Goal: Information Seeking & Learning: Compare options

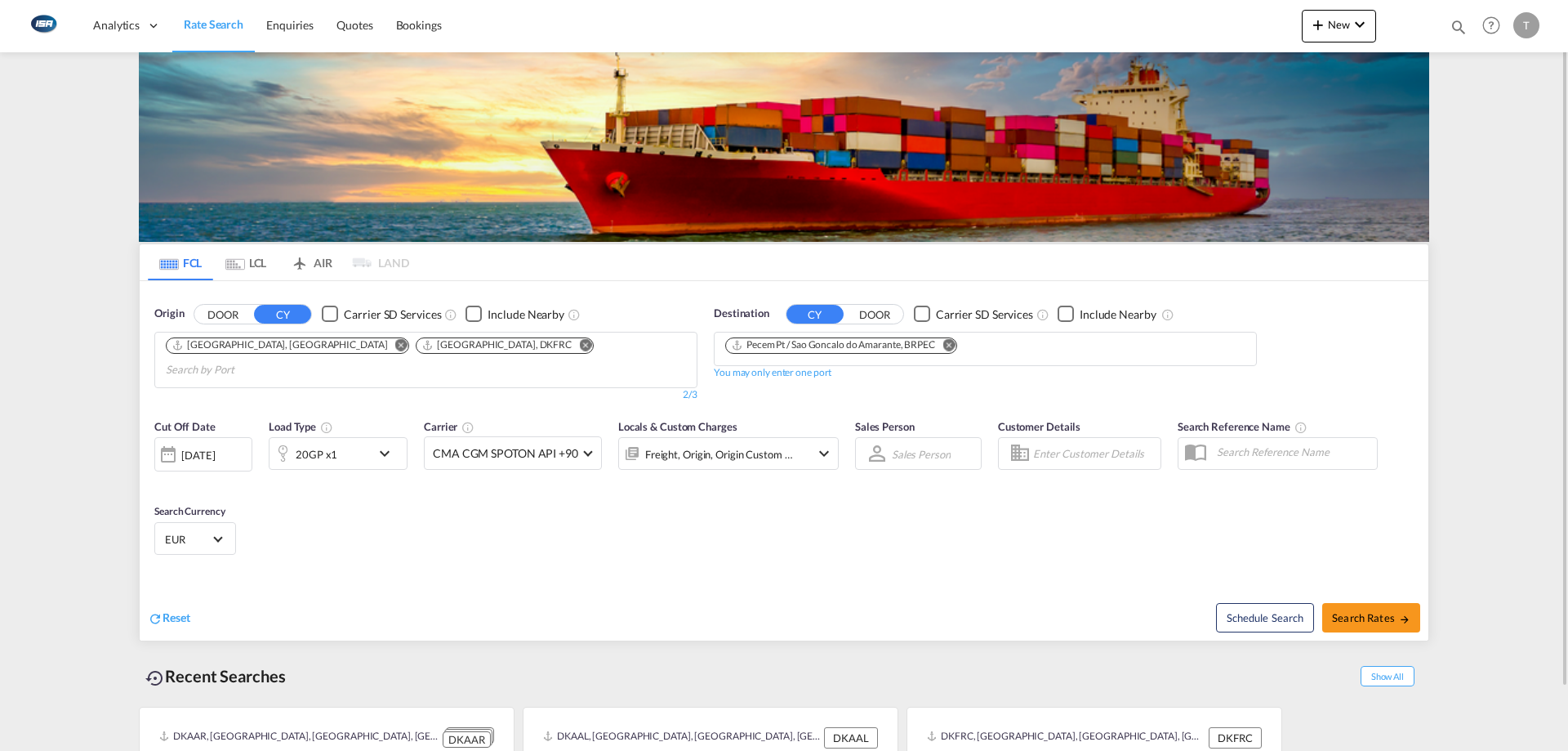
click at [955, 344] on md-icon "Remove" at bounding box center [949, 344] width 12 height 12
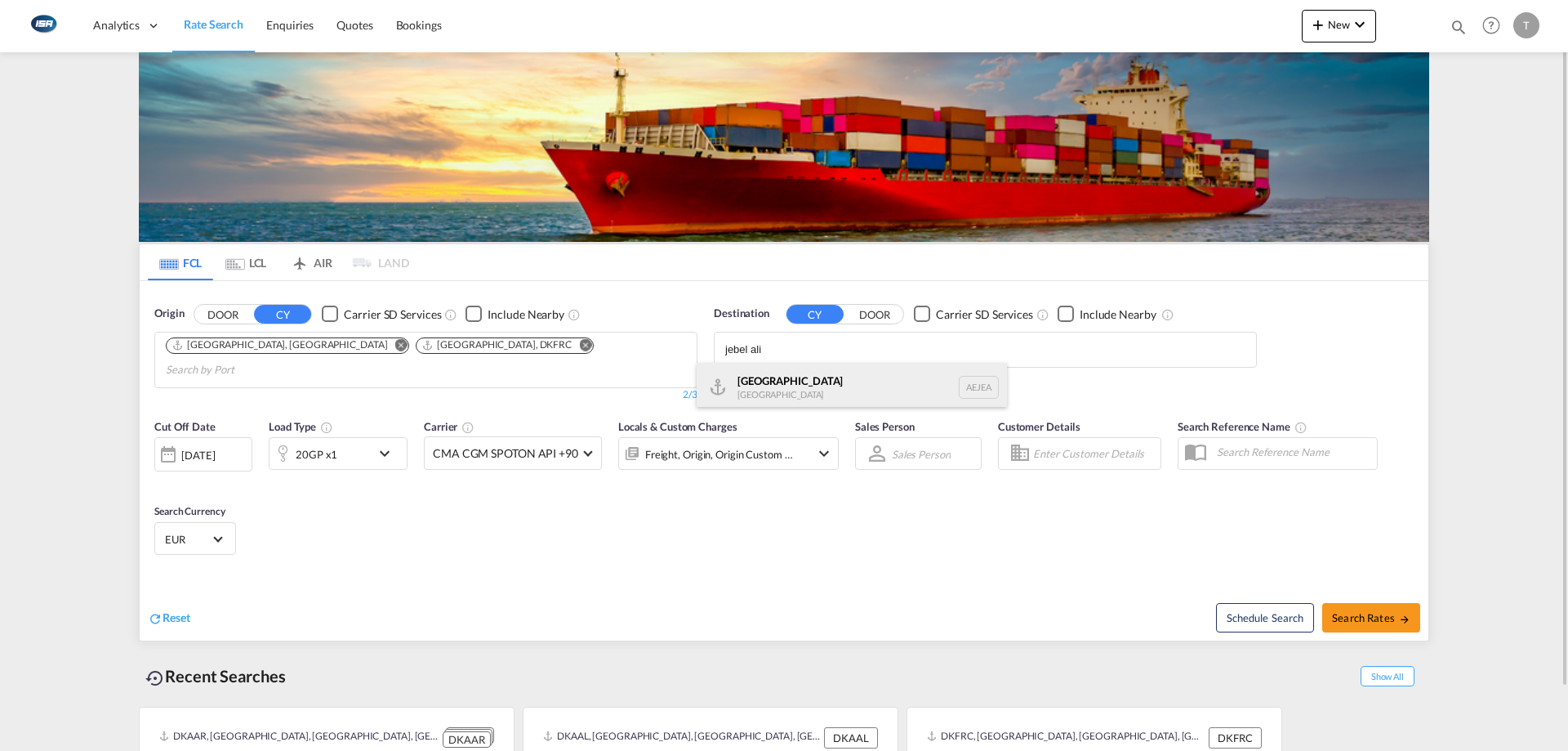
type input "jebel ali"
click at [805, 387] on div "[GEOGRAPHIC_DATA] [GEOGRAPHIC_DATA]" at bounding box center [851, 388] width 310 height 49
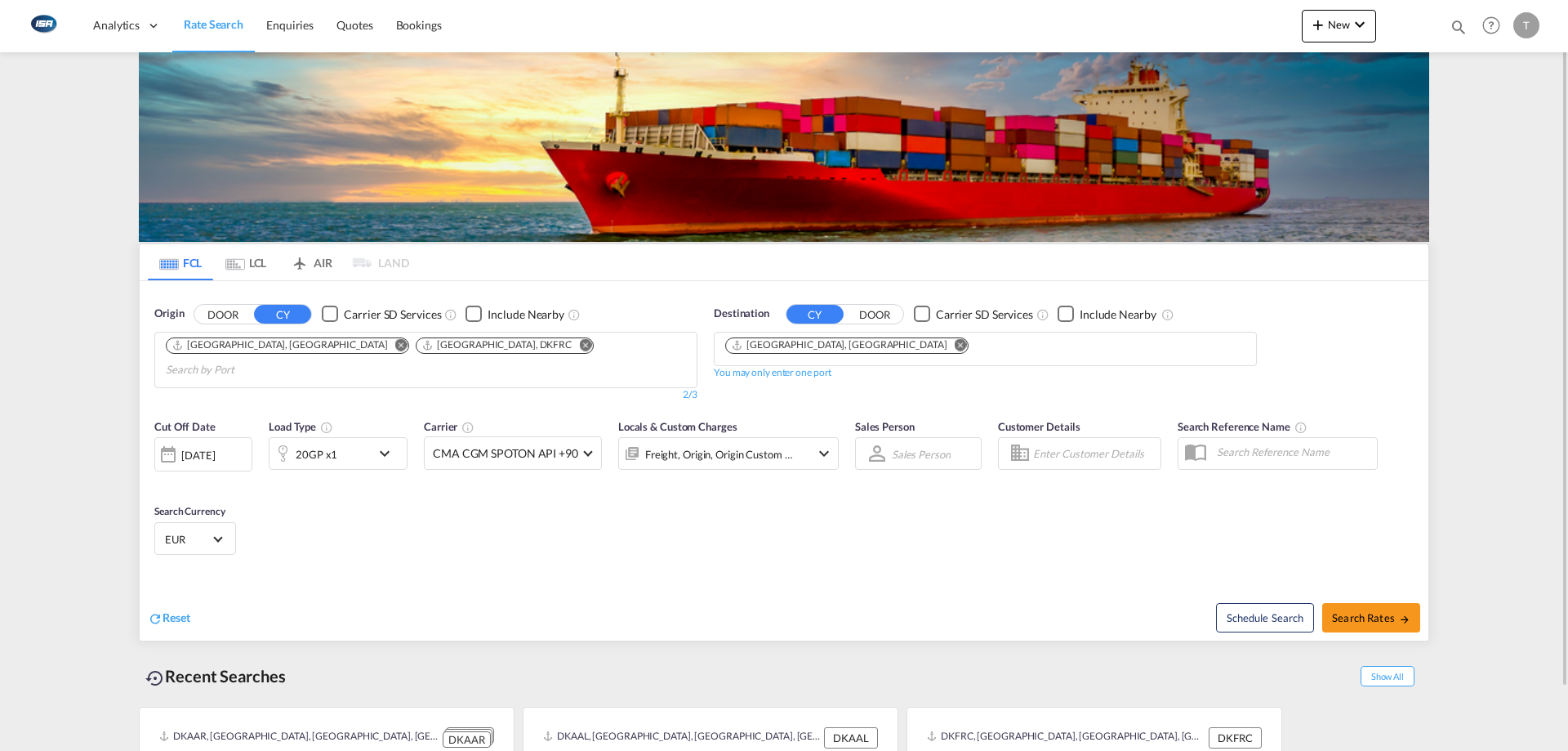
click at [205, 532] on span "EUR" at bounding box center [188, 540] width 46 height 15
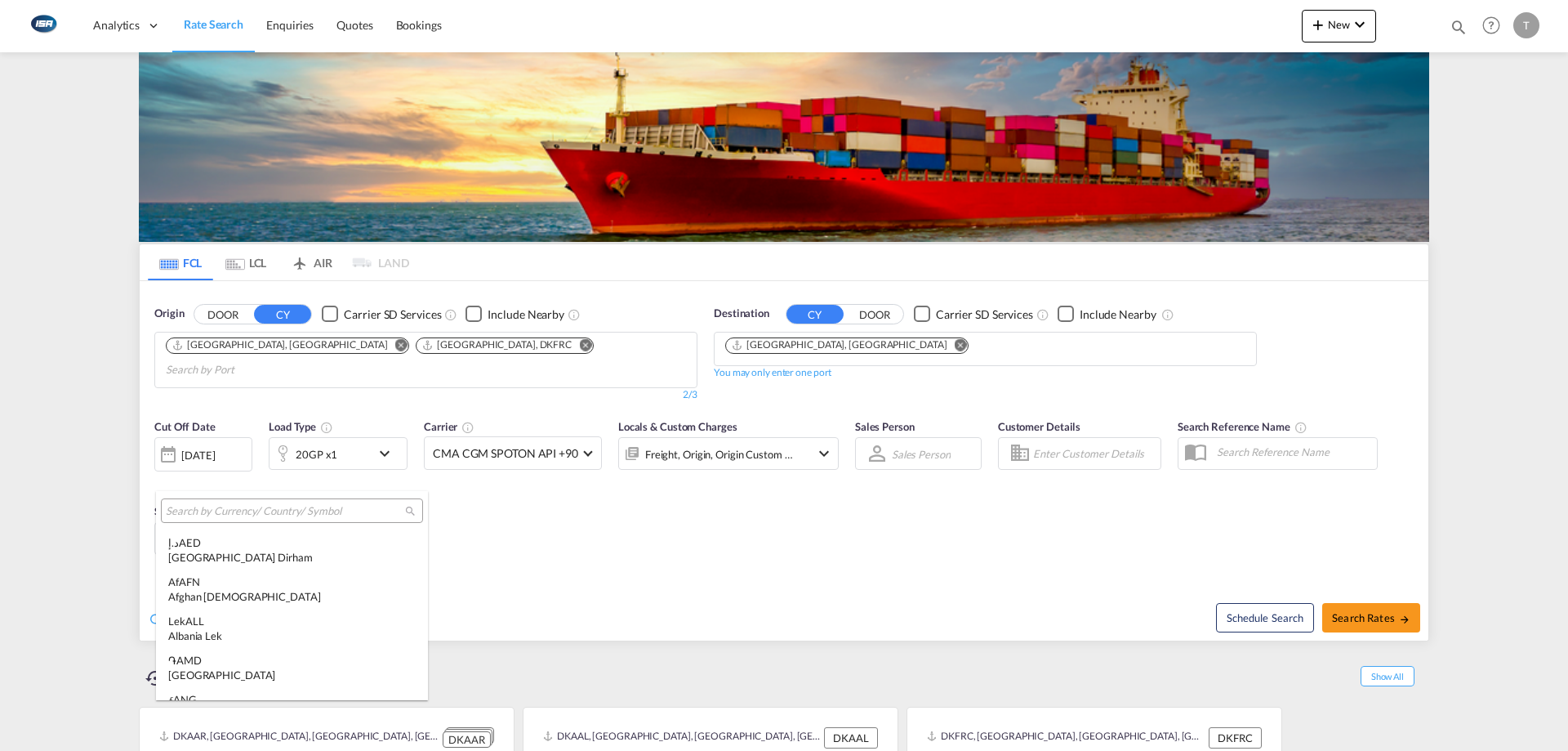
scroll to position [1641, 0]
click at [249, 509] on input "search" at bounding box center [286, 511] width 239 height 15
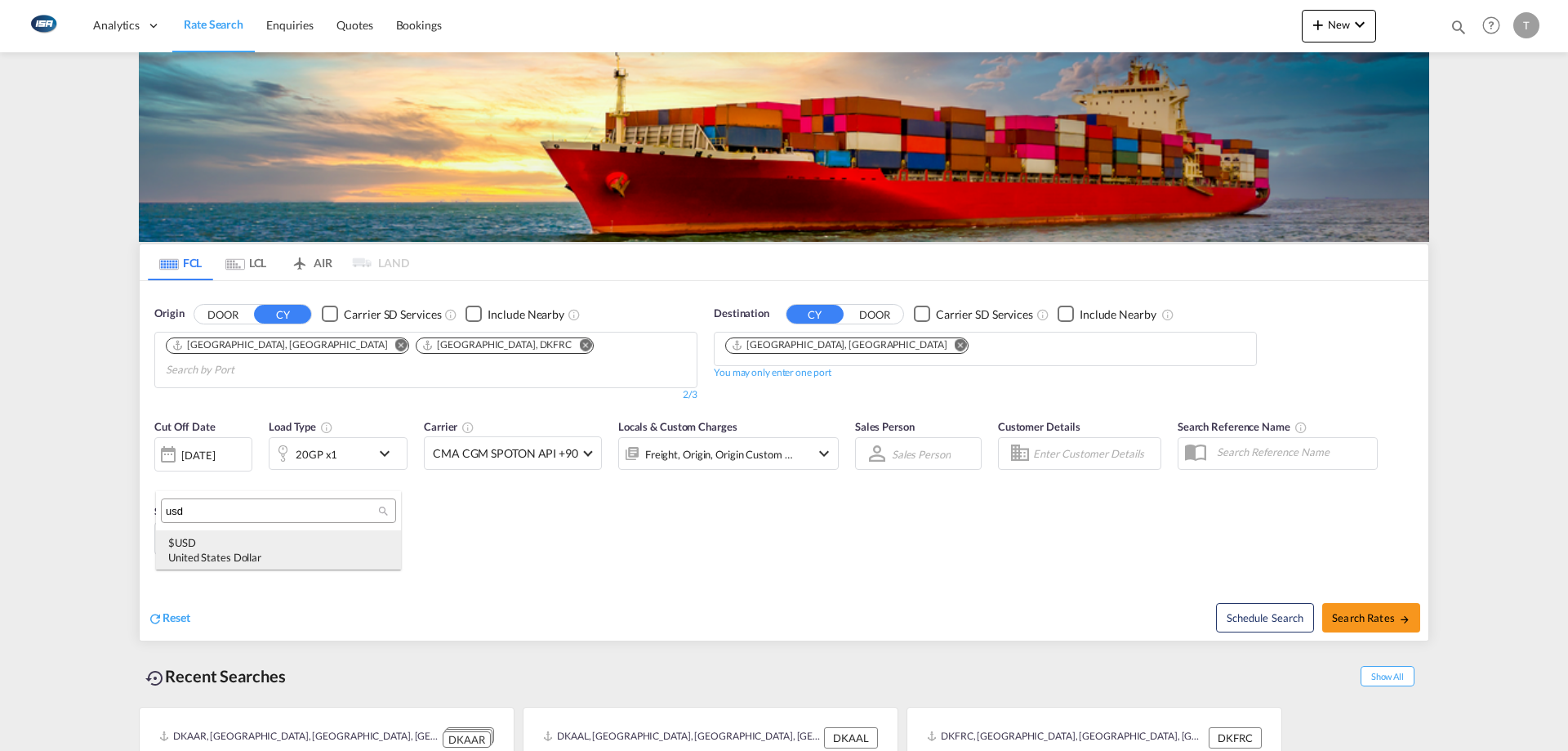
type input "usd"
click at [219, 549] on div "$ USD United States Dollar" at bounding box center [278, 549] width 221 height 29
click at [1357, 611] on span "Search Rates" at bounding box center [1371, 618] width 78 height 13
type input "DKAAR,DKFRC to AEJEA / [DATE]"
